Goal: Navigation & Orientation: Find specific page/section

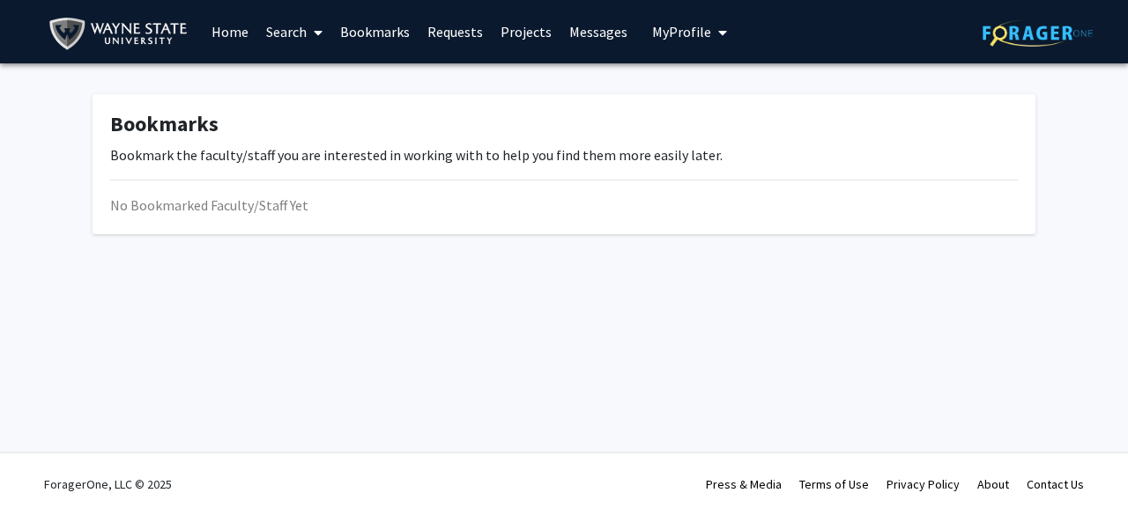
click at [1030, 9] on link at bounding box center [1037, 32] width 110 height 62
click at [1026, 24] on img at bounding box center [1037, 32] width 110 height 27
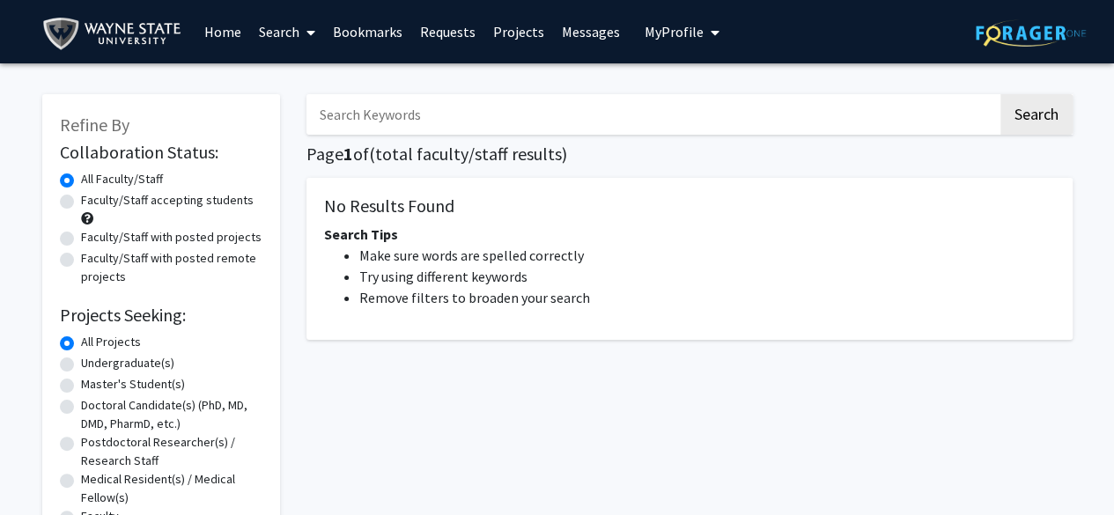
click at [1007, 26] on img at bounding box center [1031, 32] width 110 height 27
click at [109, 41] on img at bounding box center [115, 34] width 147 height 40
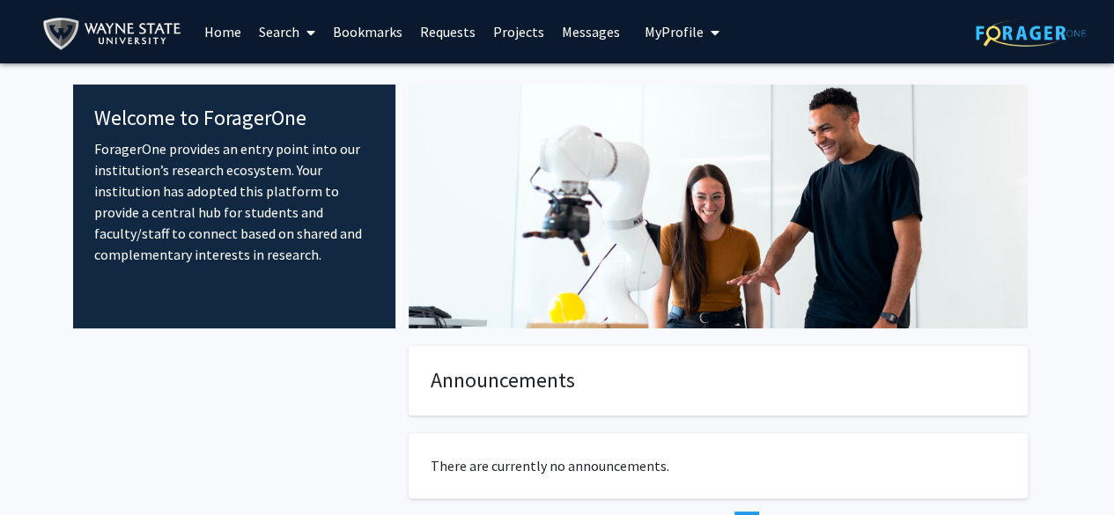
click at [277, 32] on link "Search" at bounding box center [287, 32] width 74 height 62
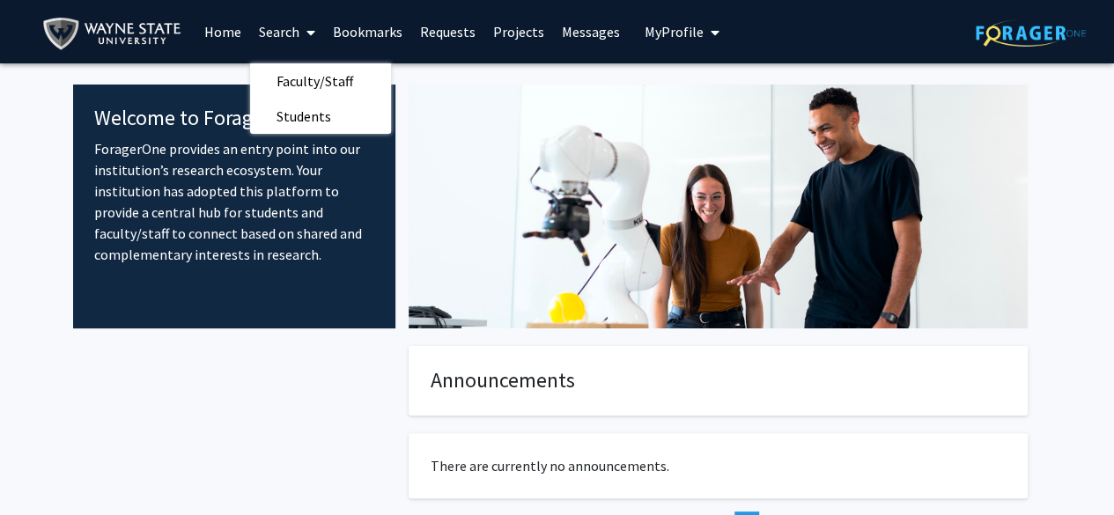
click at [359, 36] on link "Bookmarks" at bounding box center [367, 32] width 87 height 62
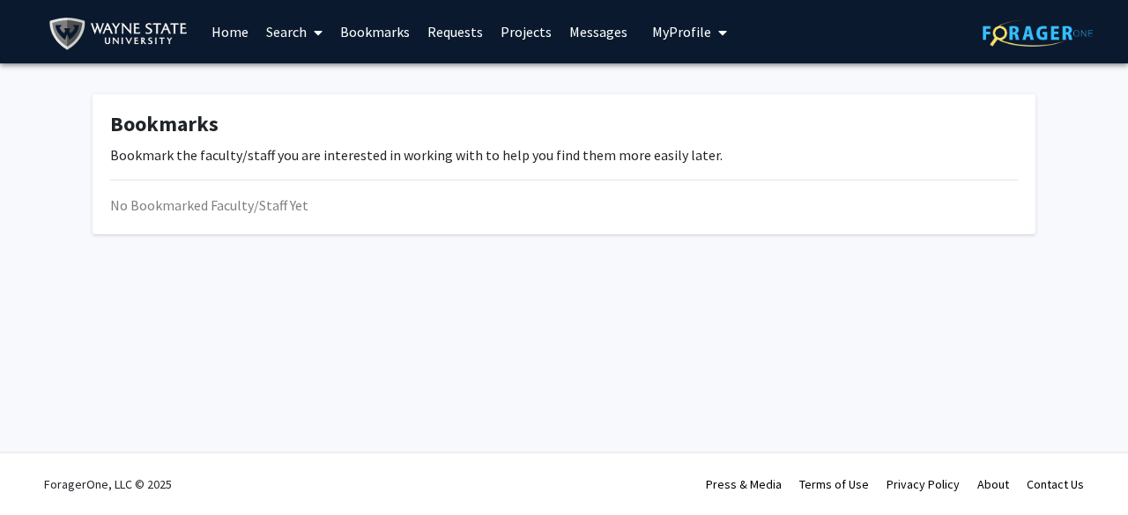
click at [431, 22] on link "Requests" at bounding box center [454, 32] width 73 height 62
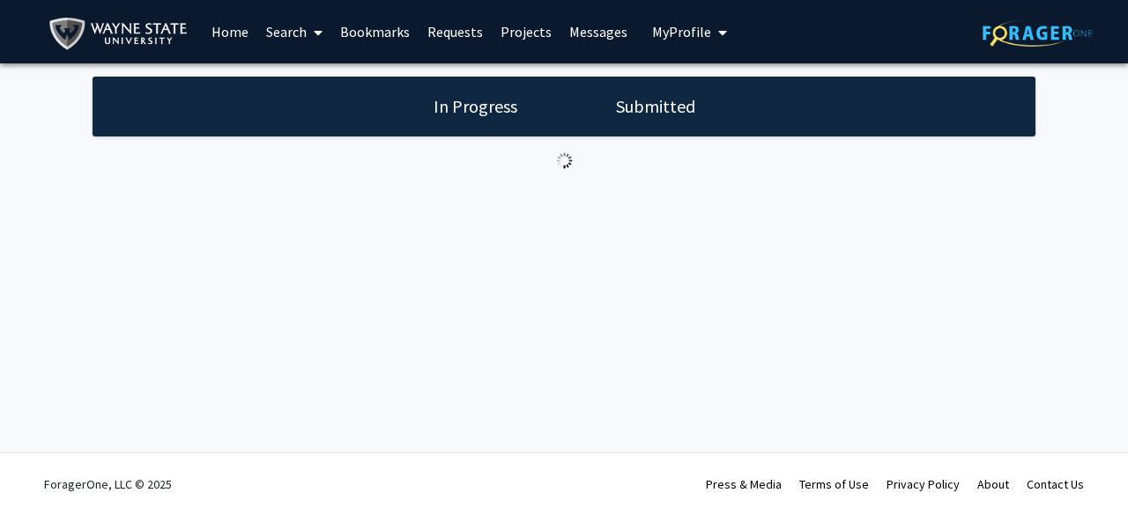
click at [659, 50] on button "My Profile" at bounding box center [689, 31] width 85 height 63
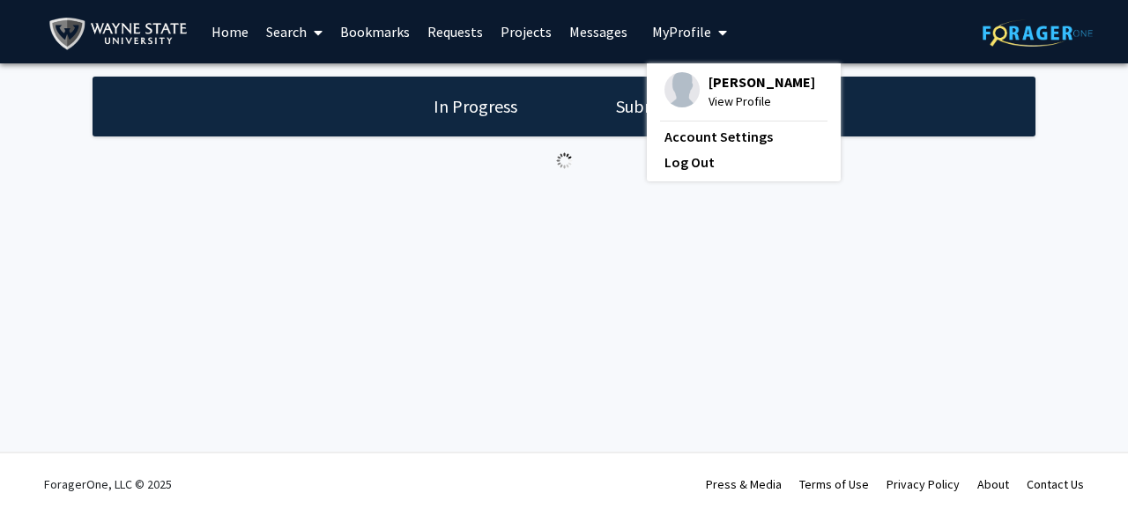
click at [685, 84] on img at bounding box center [681, 89] width 35 height 35
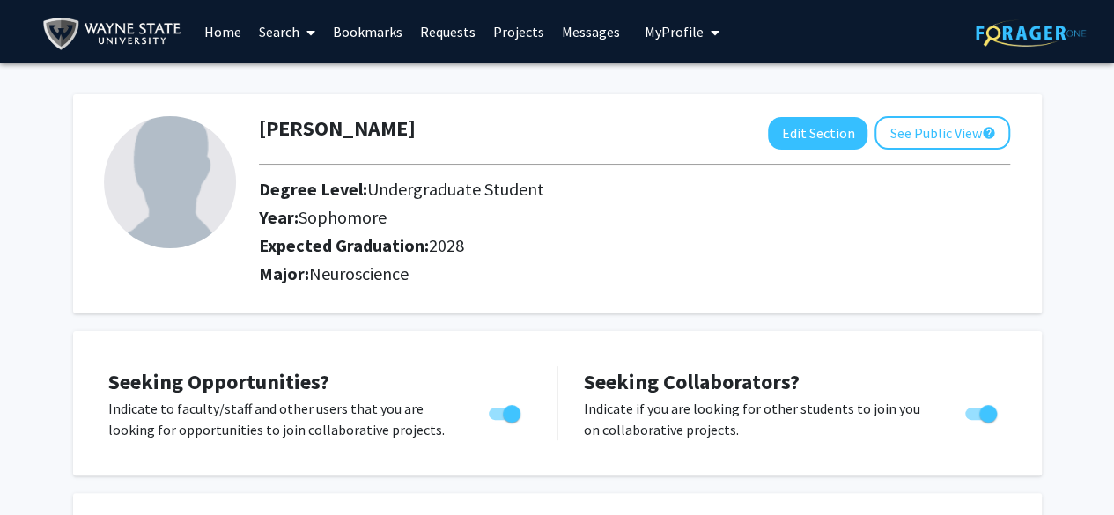
click at [446, 29] on link "Requests" at bounding box center [447, 32] width 73 height 62
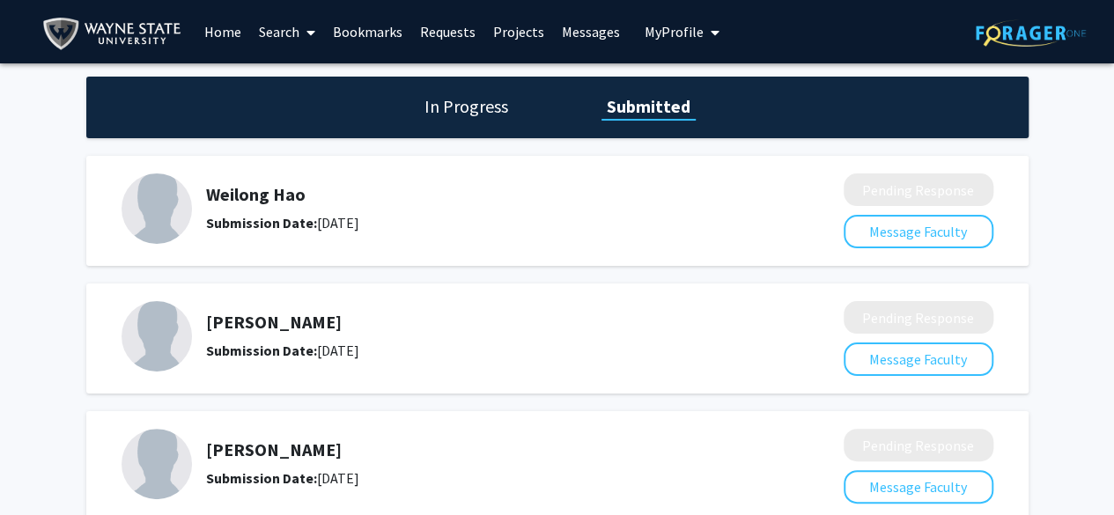
click at [361, 29] on link "Bookmarks" at bounding box center [367, 32] width 87 height 62
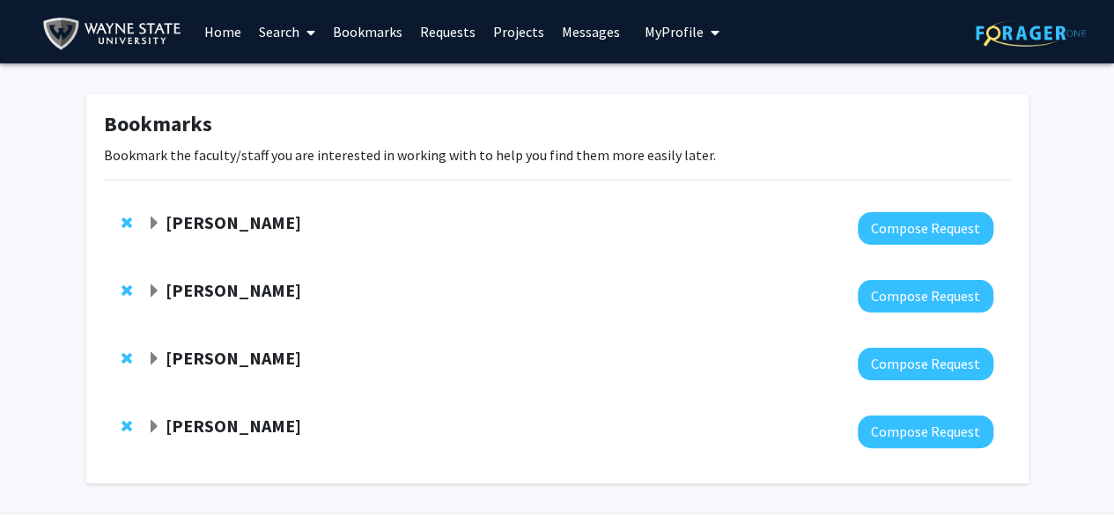
click at [153, 225] on span "Expand Wei-Ling Tsou Bookmark" at bounding box center [154, 224] width 14 height 14
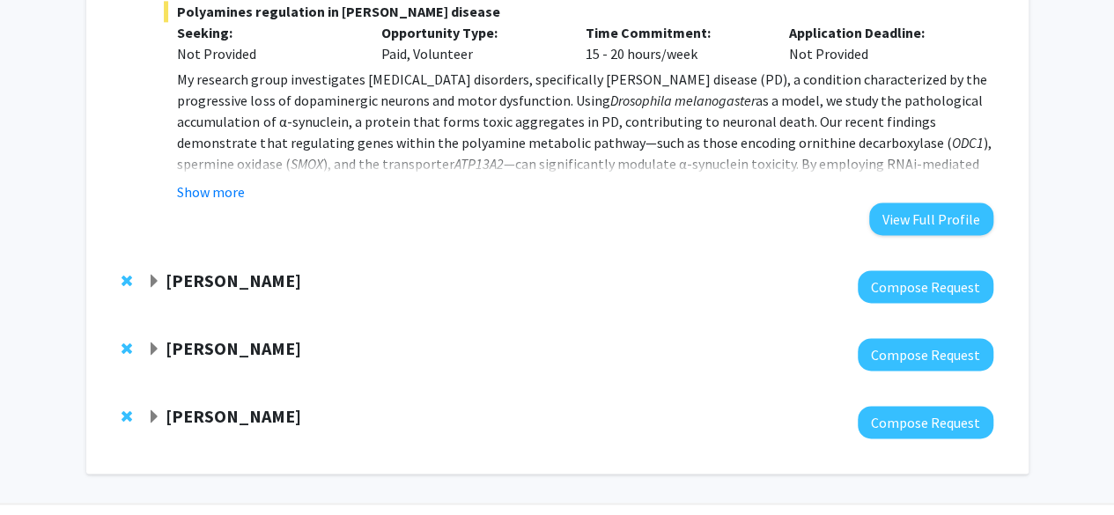
scroll to position [1196, 0]
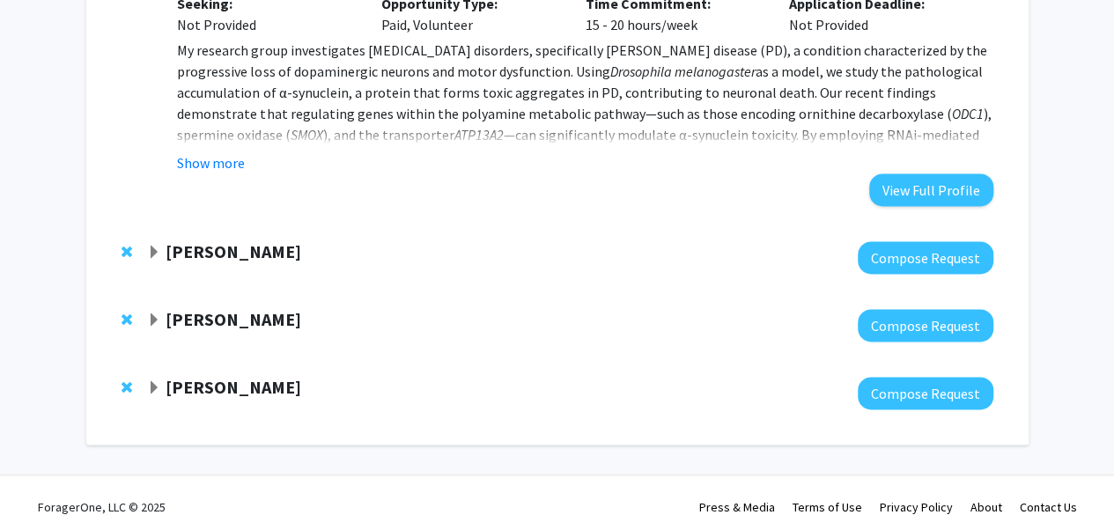
click at [153, 246] on span "Expand Samuele Zilioli Bookmark" at bounding box center [154, 253] width 14 height 14
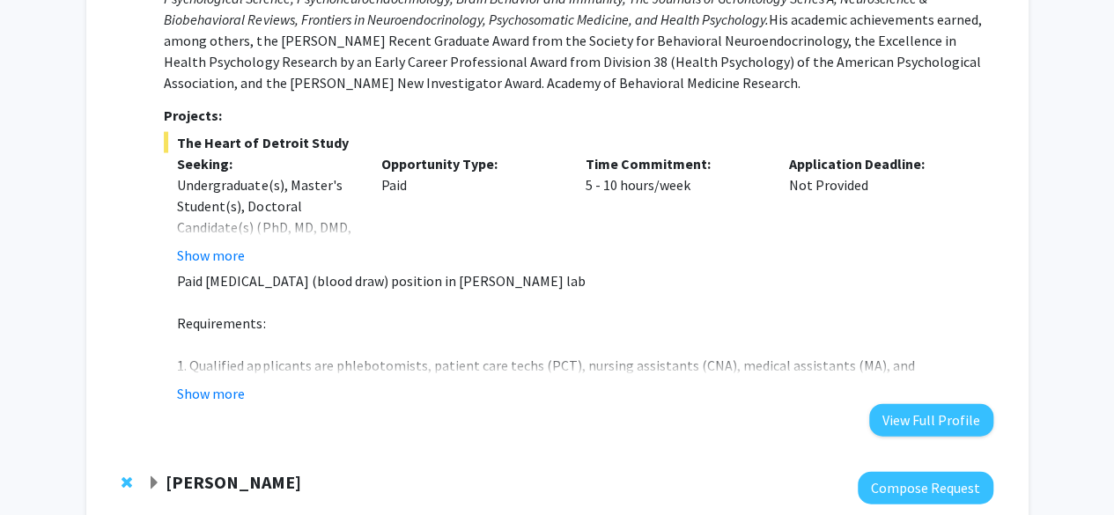
scroll to position [1903, 0]
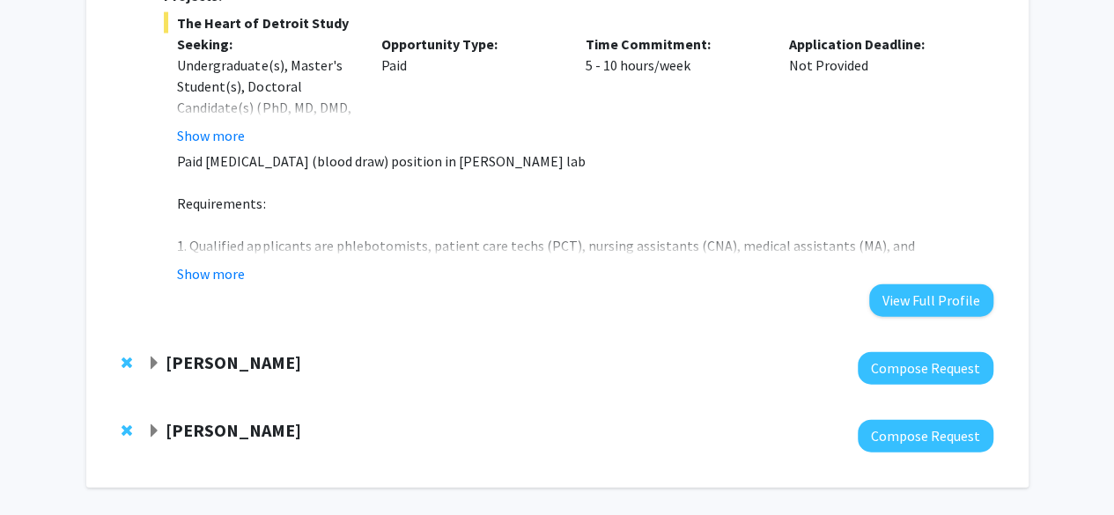
click at [152, 425] on span "Expand Kang Chen Bookmark" at bounding box center [154, 432] width 14 height 14
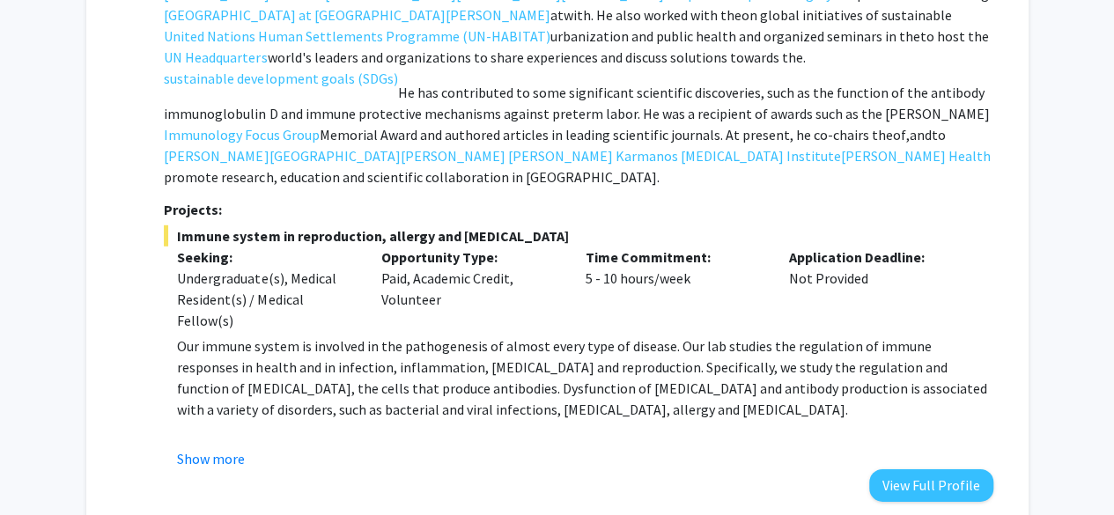
scroll to position [2477, 0]
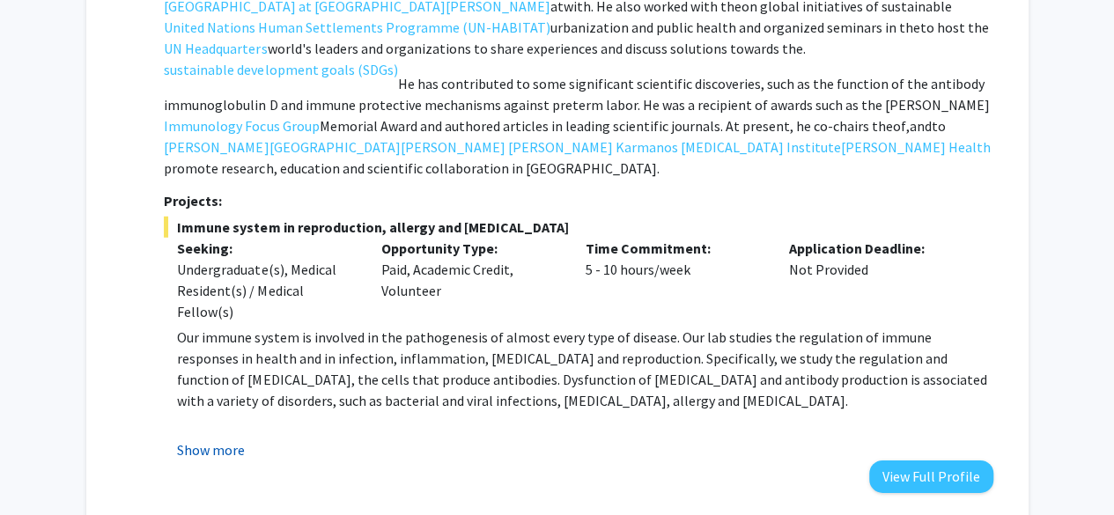
click at [199, 440] on button "Show more" at bounding box center [211, 450] width 68 height 21
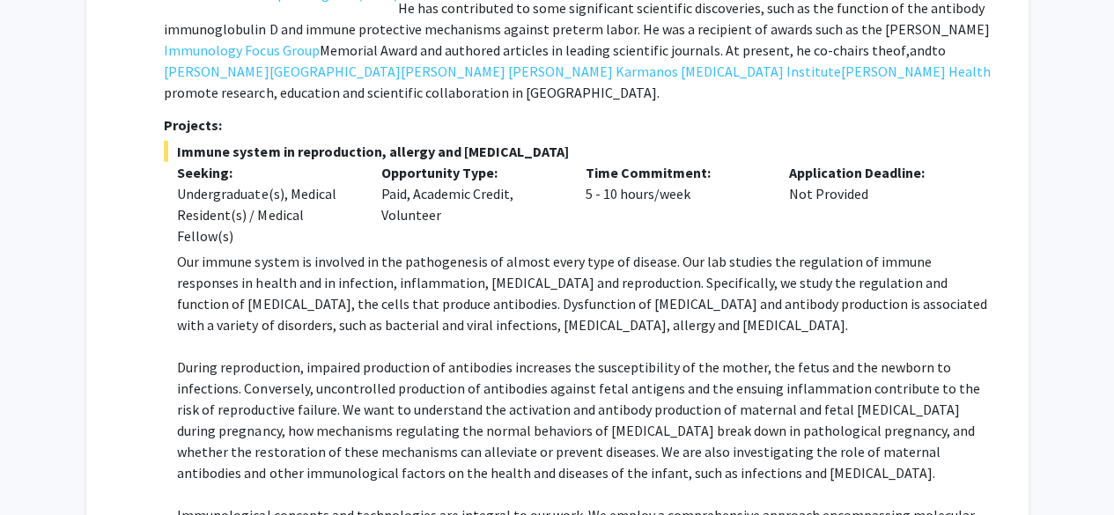
scroll to position [2535, 0]
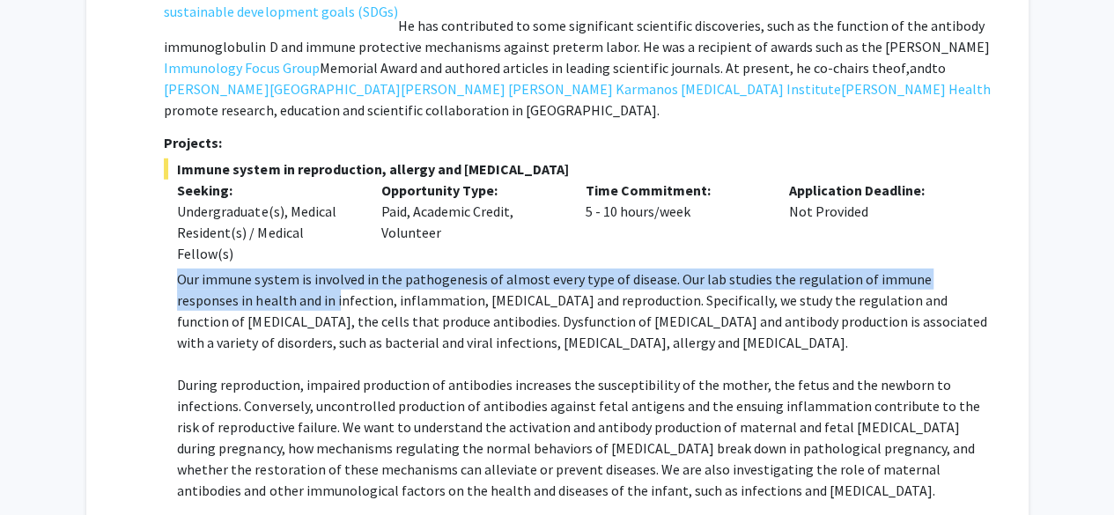
drag, startPoint x: 174, startPoint y: 189, endPoint x: 260, endPoint y: 218, distance: 91.1
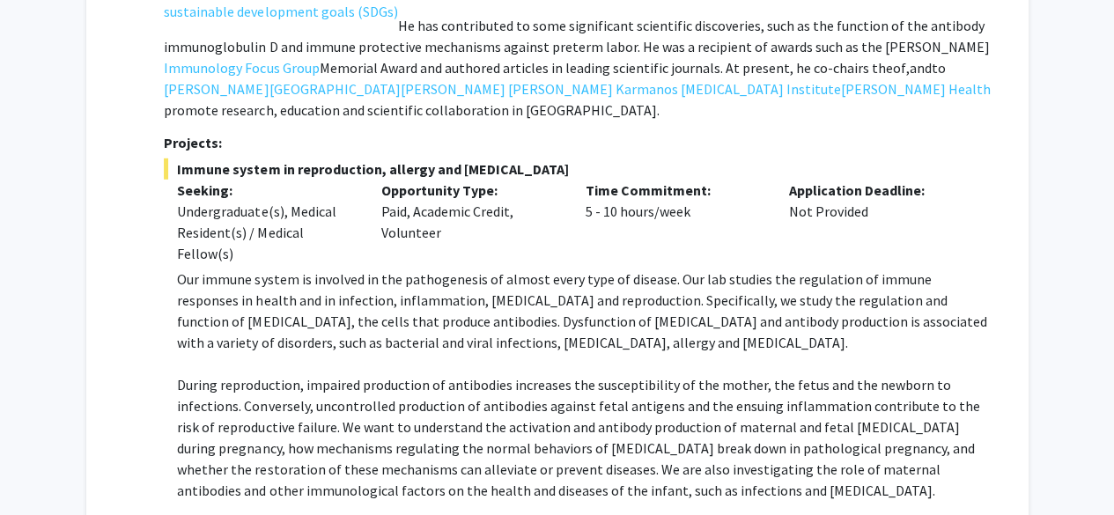
click at [199, 201] on div "Undergraduate(s), Medical Resident(s) / Medical Fellow(s)" at bounding box center [266, 232] width 178 height 63
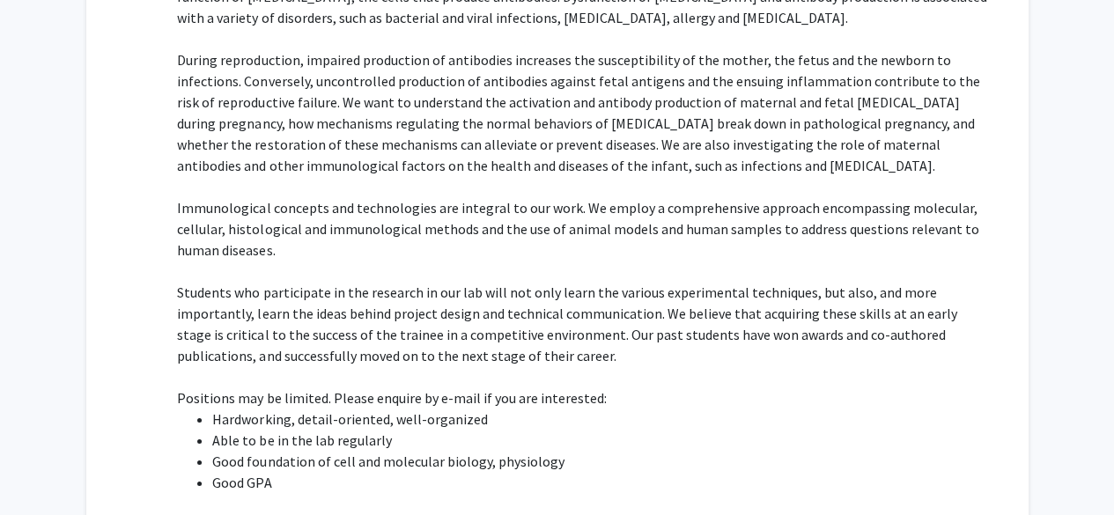
scroll to position [2984, 0]
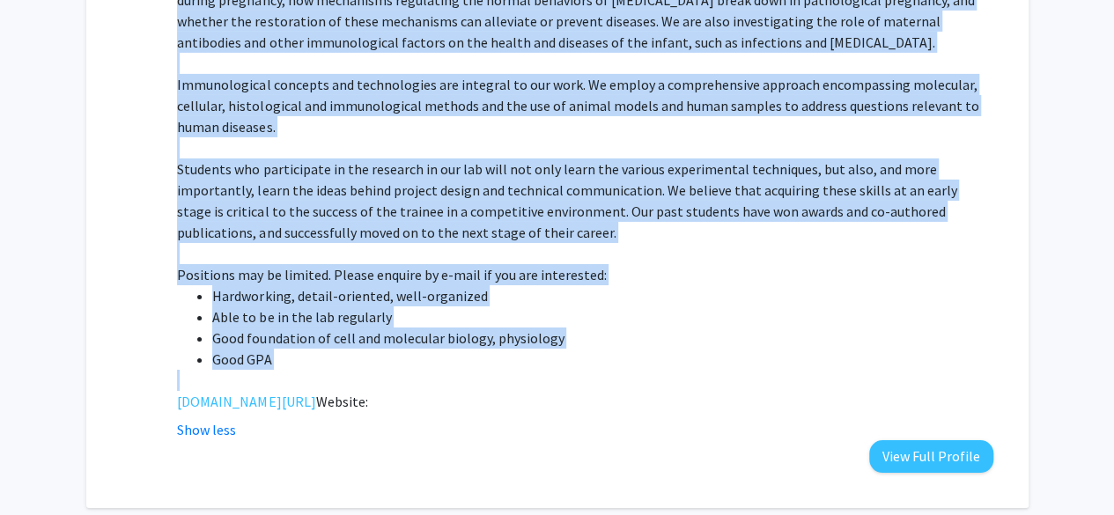
drag, startPoint x: 171, startPoint y: 78, endPoint x: 747, endPoint y: 296, distance: 615.8
click at [747, 296] on div "Immune system in reproduction, allergy and [MEDICAL_DATA] Seeking: Undergraduat…" at bounding box center [578, 75] width 829 height 730
copy div "Immune system in reproduction, allergy and [MEDICAL_DATA] Seeking: Undergraduat…"
click at [718, 285] on li "Hardworking, detail-oriented, well-organized" at bounding box center [602, 295] width 780 height 21
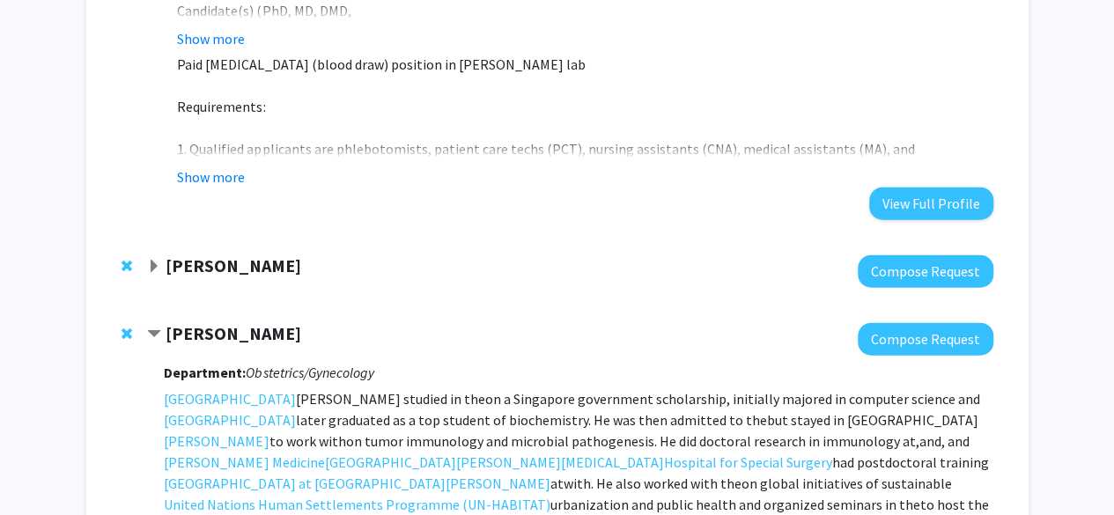
scroll to position [2000, 0]
